Goal: Transaction & Acquisition: Download file/media

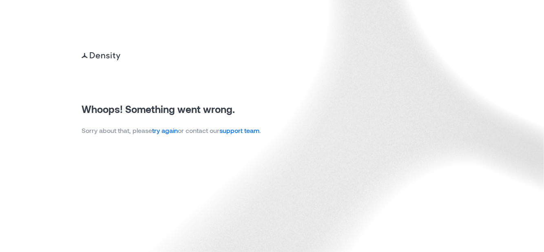
click at [171, 131] on link "try again" at bounding box center [165, 130] width 26 height 8
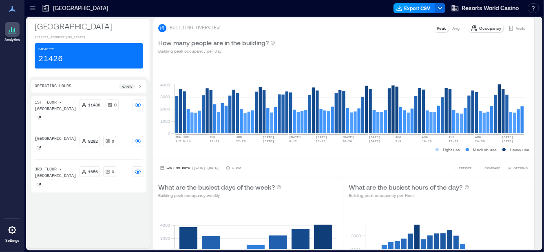
click at [412, 8] on button "Export CSV" at bounding box center [415, 8] width 42 height 10
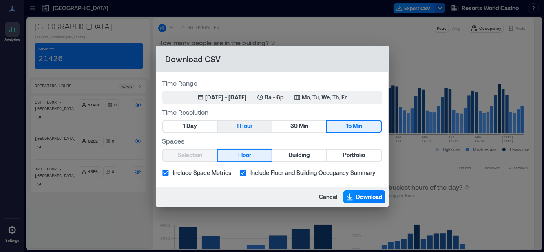
click at [244, 129] on span "Hour" at bounding box center [246, 126] width 13 height 10
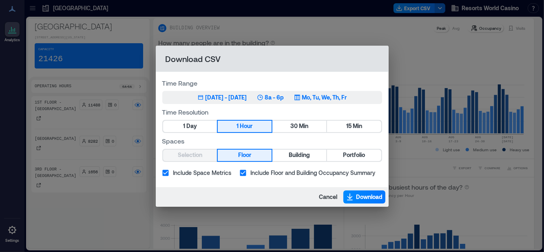
click at [247, 98] on div "[DATE] - [DATE]" at bounding box center [227, 97] width 42 height 8
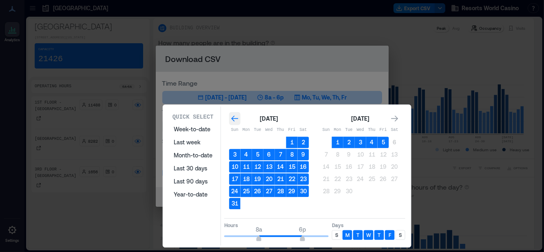
click at [234, 118] on icon "Go to previous month" at bounding box center [235, 119] width 8 height 8
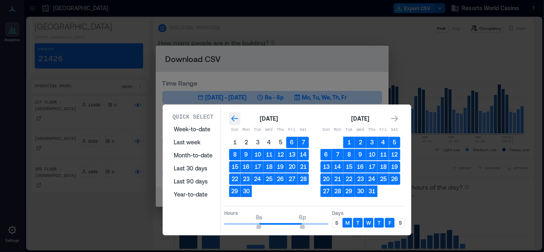
click at [234, 118] on icon "Go to previous month" at bounding box center [234, 118] width 7 height 6
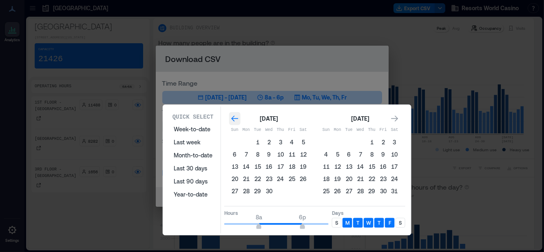
click at [234, 118] on icon "Go to previous month" at bounding box center [234, 118] width 7 height 6
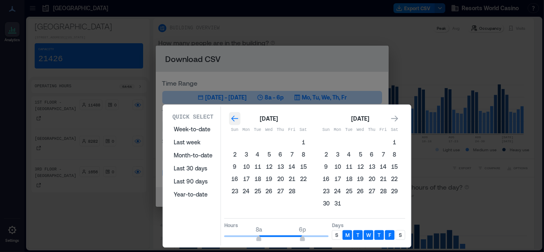
click at [234, 118] on icon "Go to previous month" at bounding box center [234, 118] width 7 height 6
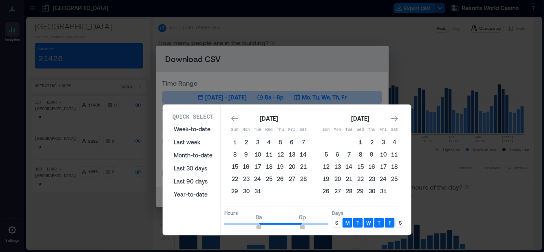
click at [359, 140] on button "1" at bounding box center [360, 142] width 11 height 11
type input "**"
click at [328, 227] on div "Hours 8a 12a" at bounding box center [276, 220] width 104 height 20
type input "*"
drag, startPoint x: 258, startPoint y: 222, endPoint x: 219, endPoint y: 222, distance: 39.6
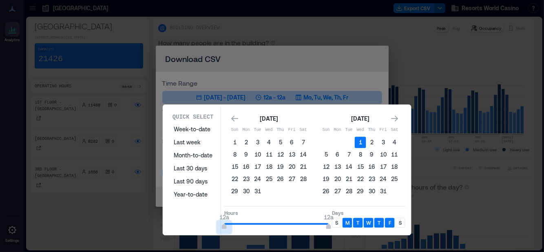
click at [219, 222] on div "Quick Select Week-to-date Last week Month-to-date Last 30 days Last 90 days Yea…" at bounding box center [287, 169] width 243 height 127
click at [337, 220] on p "S" at bounding box center [336, 222] width 3 height 7
click at [398, 219] on div "S" at bounding box center [401, 223] width 10 height 10
click at [397, 117] on icon "Go to next month" at bounding box center [395, 119] width 8 height 8
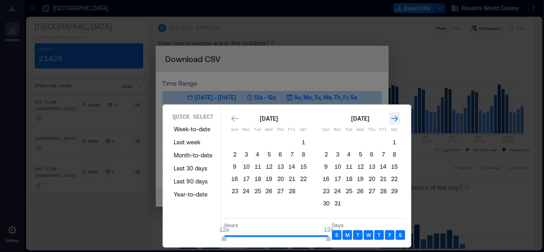
click at [397, 117] on icon "Go to next month" at bounding box center [395, 119] width 8 height 8
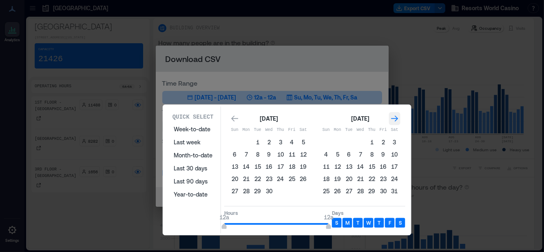
click at [397, 117] on icon "Go to next month" at bounding box center [395, 119] width 8 height 8
click at [399, 117] on div "Go to next month" at bounding box center [394, 118] width 11 height 13
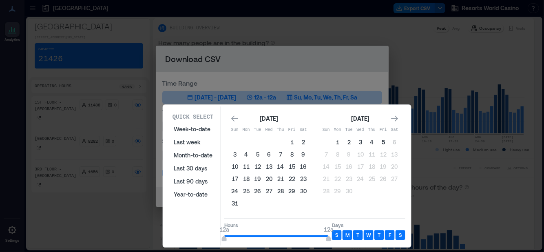
click at [382, 143] on button "5" at bounding box center [383, 142] width 11 height 11
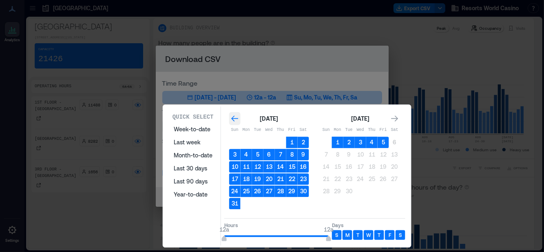
click at [235, 118] on icon "Go to previous month" at bounding box center [234, 118] width 7 height 6
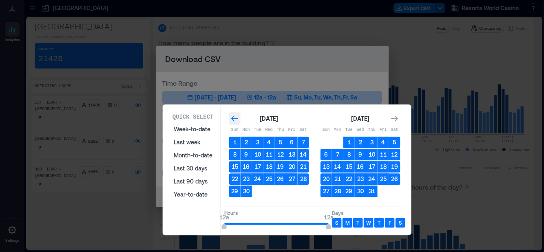
click at [233, 117] on icon "Go to previous month" at bounding box center [235, 119] width 8 height 8
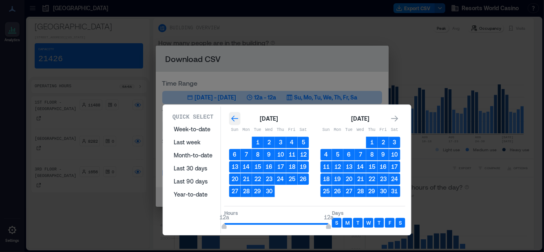
click at [233, 118] on icon "Go to previous month" at bounding box center [235, 119] width 8 height 8
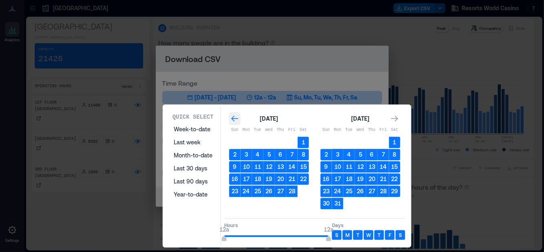
click at [234, 119] on icon "Go to previous month" at bounding box center [235, 119] width 8 height 8
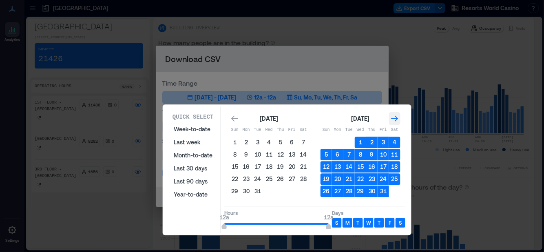
click at [397, 118] on icon "Go to next month" at bounding box center [394, 118] width 7 height 6
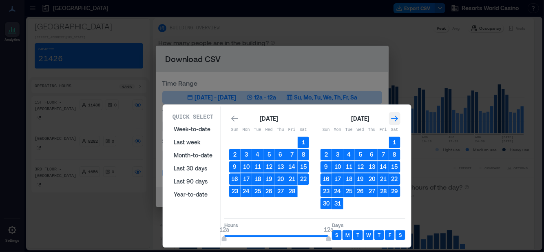
click at [397, 118] on icon "Go to next month" at bounding box center [394, 118] width 7 height 6
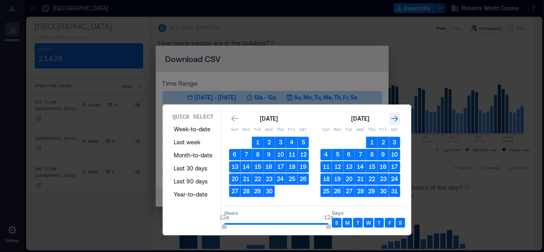
click at [397, 118] on icon "Go to next month" at bounding box center [394, 118] width 7 height 6
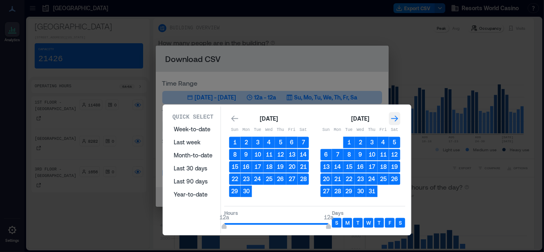
click at [397, 118] on icon "Go to next month" at bounding box center [394, 118] width 7 height 6
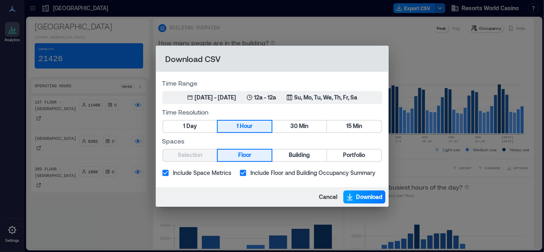
click at [364, 199] on span "Download" at bounding box center [370, 197] width 27 height 8
